Goal: Check status: Check status

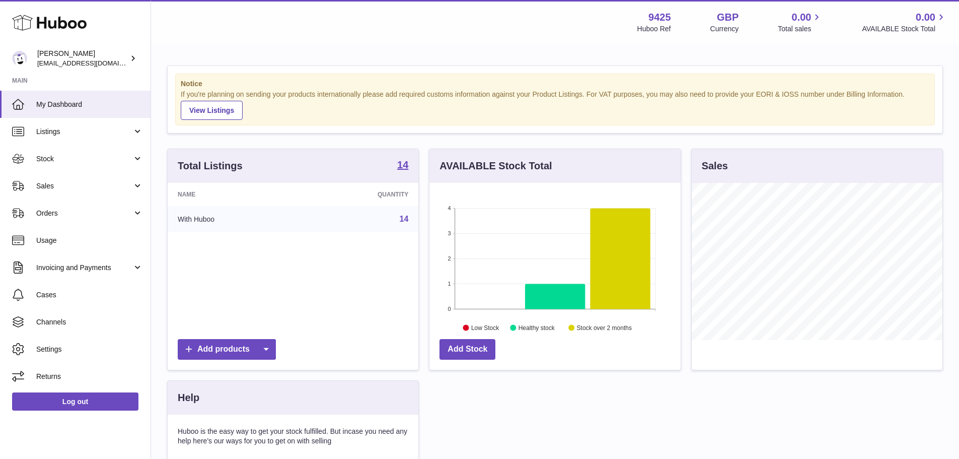
scroll to position [157, 251]
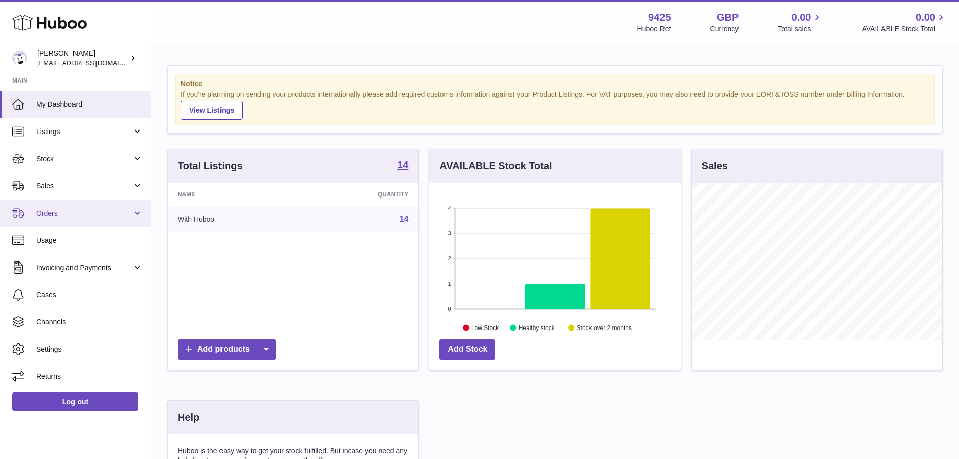
click at [75, 210] on span "Orders" at bounding box center [84, 213] width 96 height 10
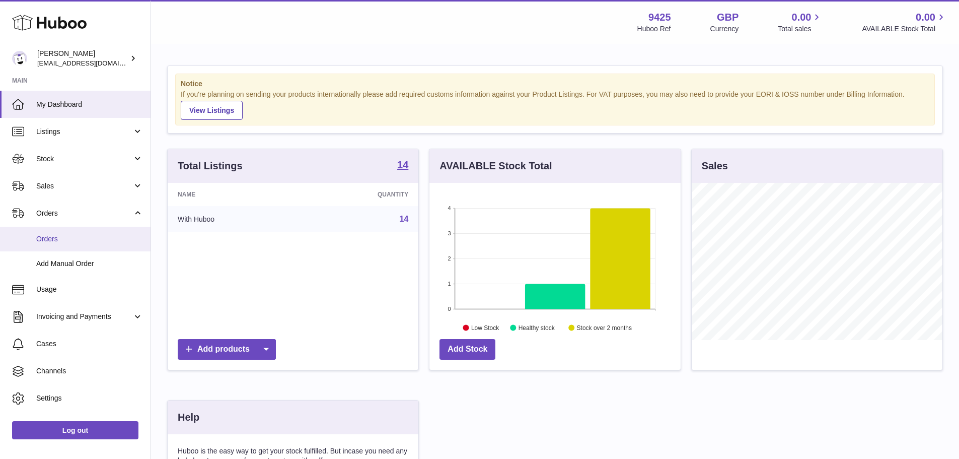
click at [59, 243] on span "Orders" at bounding box center [89, 239] width 107 height 10
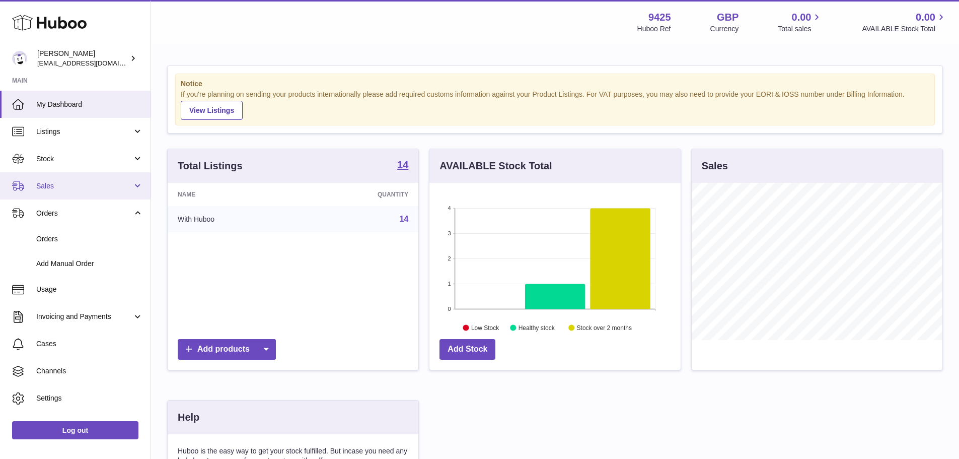
click at [87, 189] on span "Sales" at bounding box center [84, 186] width 96 height 10
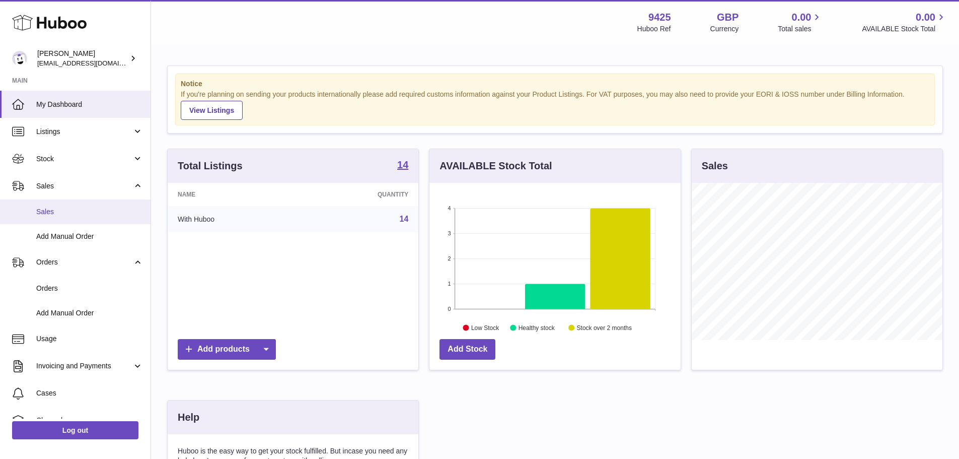
click at [79, 211] on span "Sales" at bounding box center [89, 212] width 107 height 10
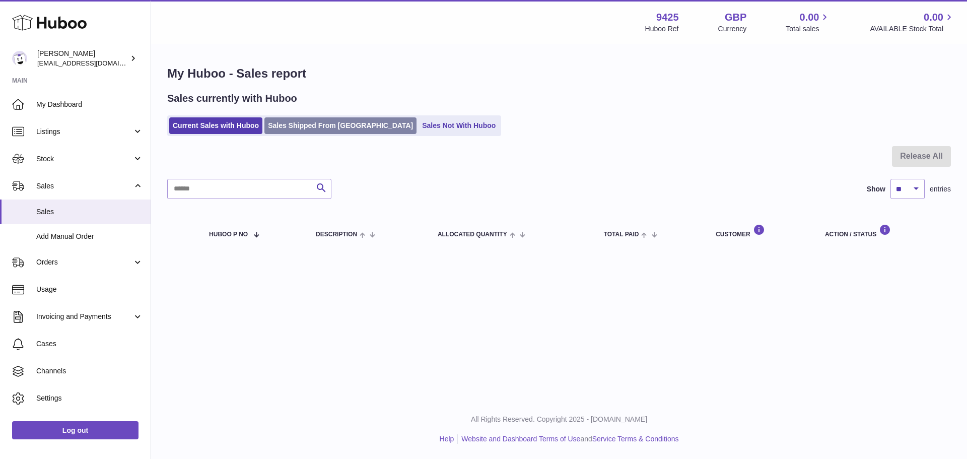
click at [298, 126] on link "Sales Shipped From [GEOGRAPHIC_DATA]" at bounding box center [340, 125] width 152 height 17
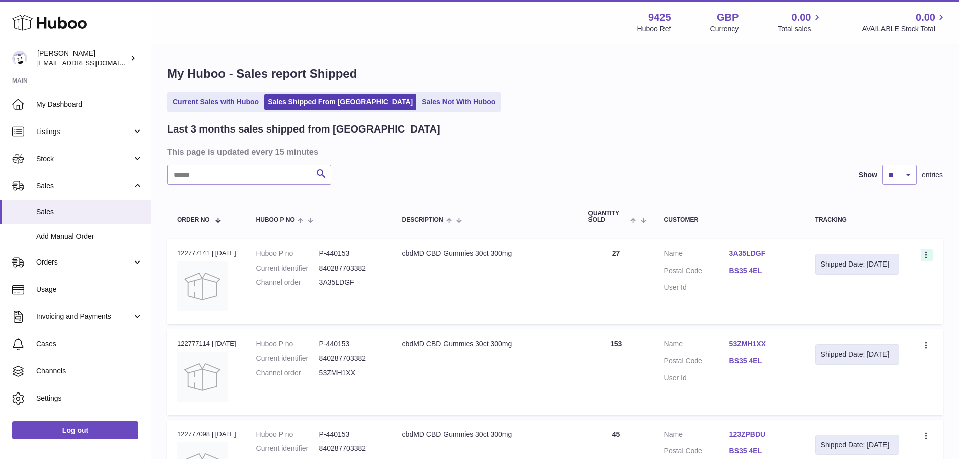
click at [924, 253] on icon at bounding box center [927, 256] width 12 height 10
click at [58, 267] on link "Orders" at bounding box center [75, 262] width 151 height 27
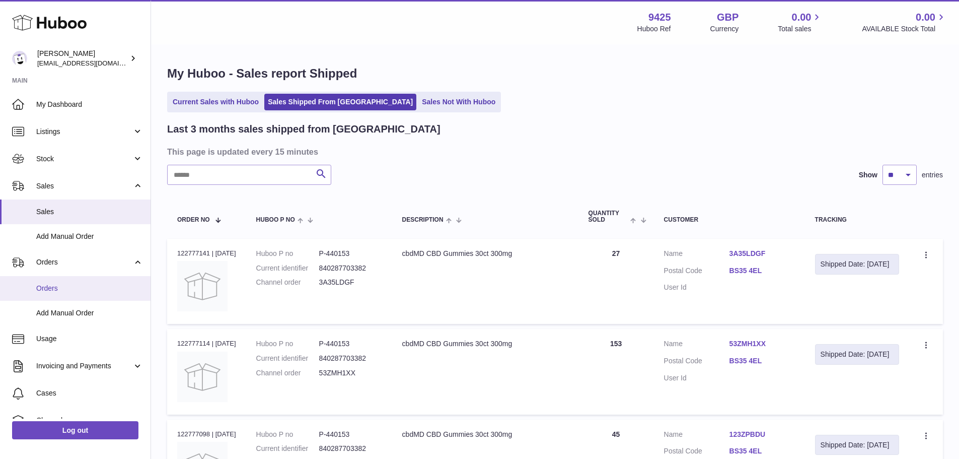
click at [51, 299] on link "Orders" at bounding box center [75, 288] width 151 height 25
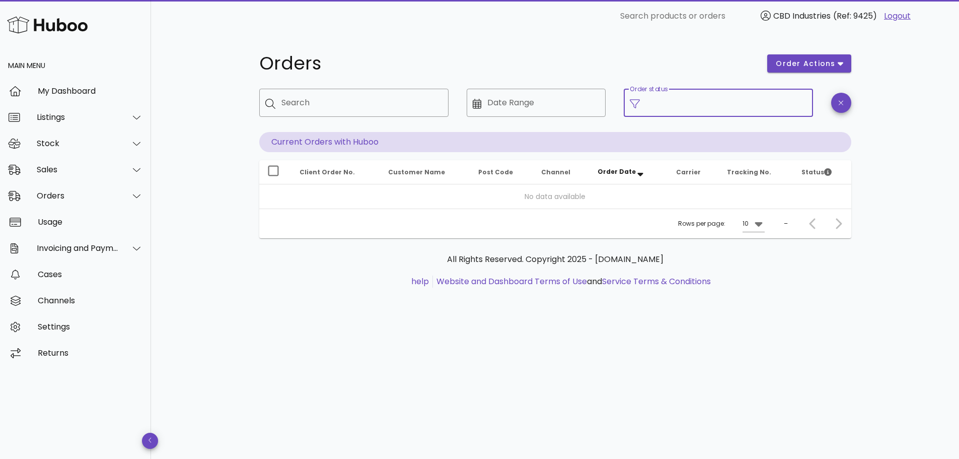
click at [651, 105] on input "Order status" at bounding box center [726, 103] width 161 height 16
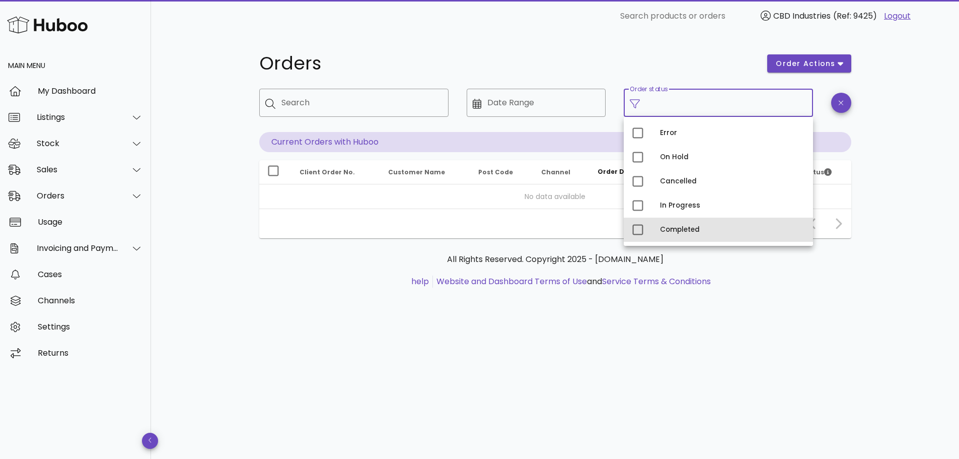
click at [679, 228] on div "Completed" at bounding box center [732, 230] width 145 height 8
type input "**********"
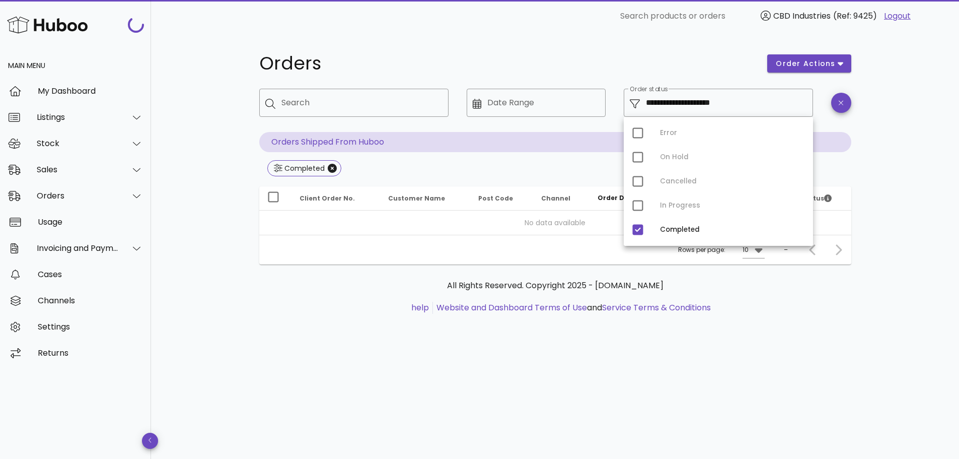
click at [205, 301] on div "**********" at bounding box center [555, 245] width 808 height 426
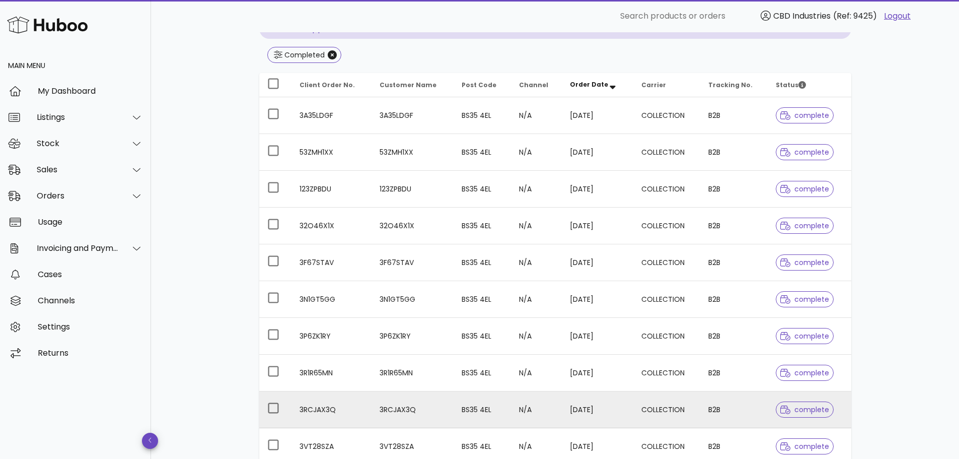
scroll to position [230, 0]
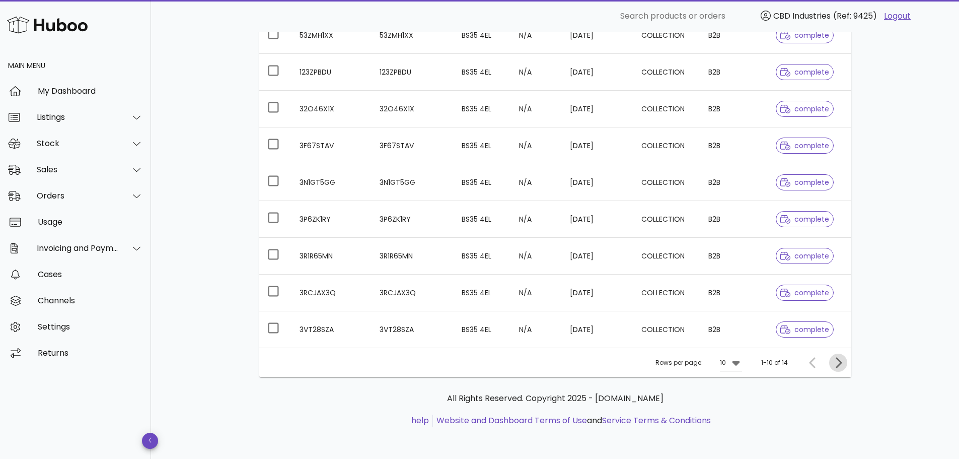
click at [837, 354] on button "Next page" at bounding box center [838, 362] width 18 height 18
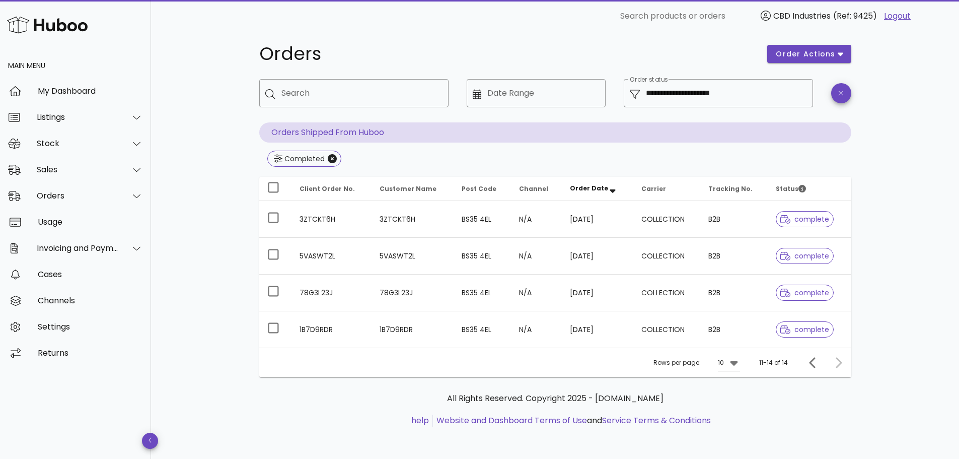
scroll to position [10, 0]
click at [837, 364] on div at bounding box center [837, 362] width 22 height 18
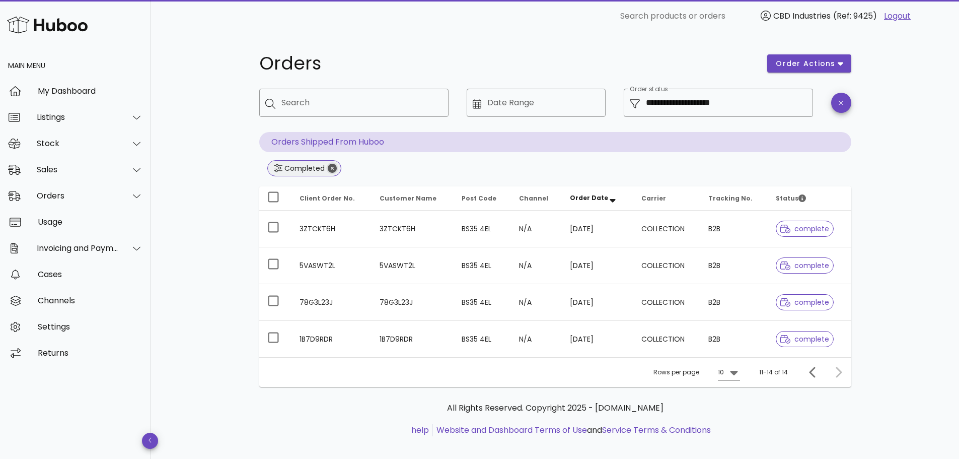
click at [335, 165] on icon "Close" at bounding box center [332, 168] width 9 height 9
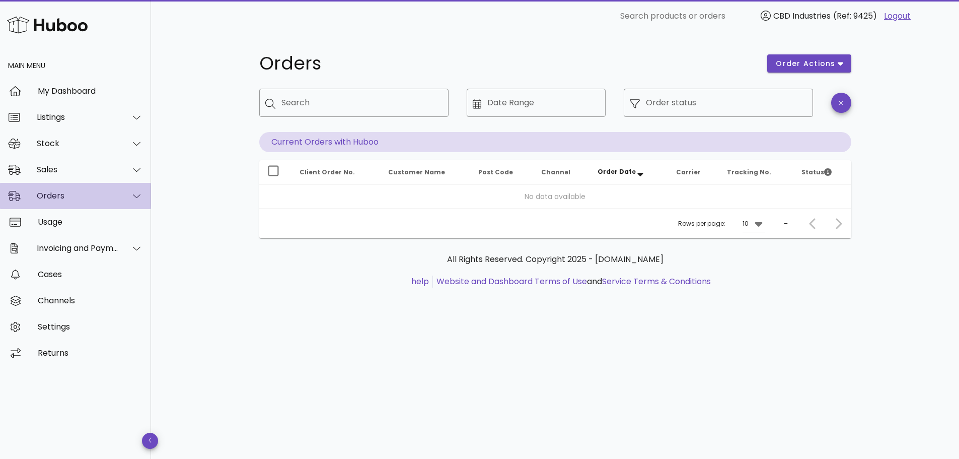
click at [79, 197] on div "Orders" at bounding box center [78, 196] width 82 height 10
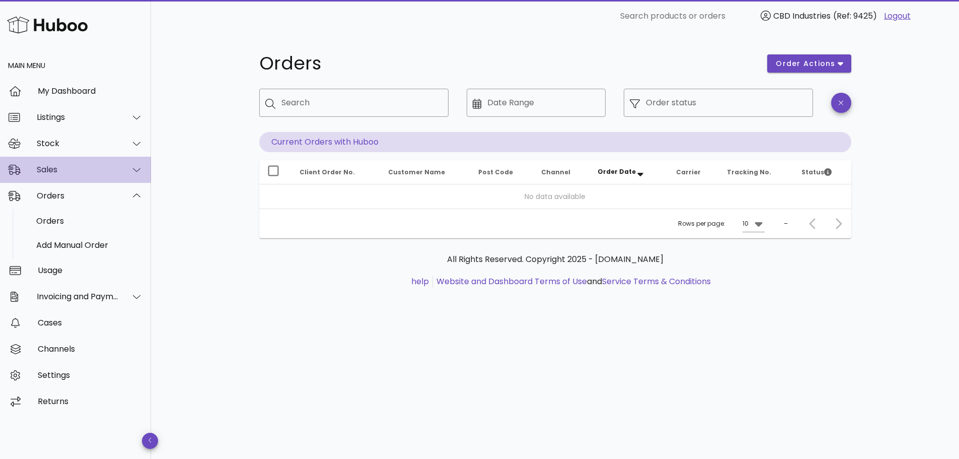
click at [84, 173] on div "Sales" at bounding box center [78, 170] width 82 height 10
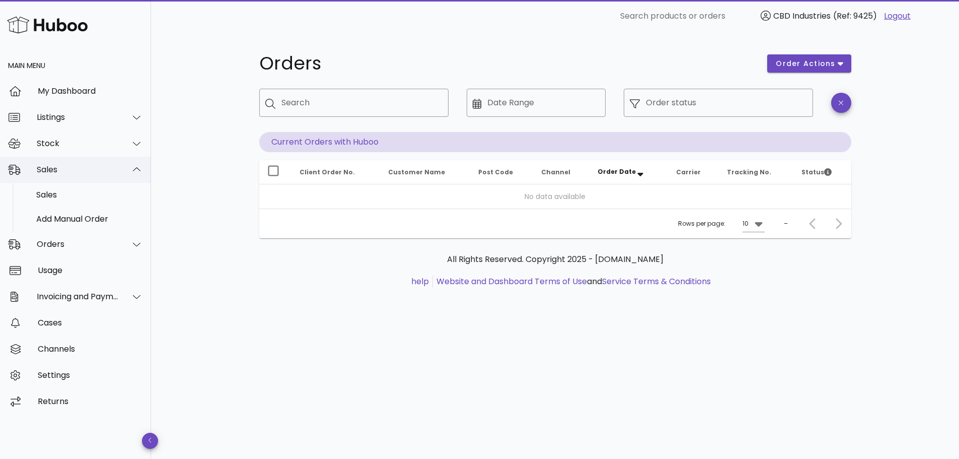
click at [77, 163] on div "Sales" at bounding box center [75, 170] width 151 height 26
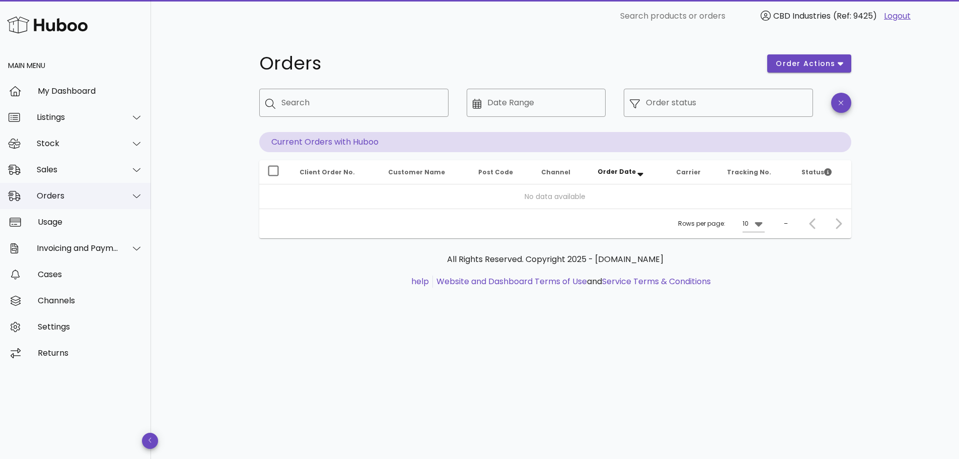
click at [64, 197] on div "Orders" at bounding box center [78, 196] width 82 height 10
